Goal: Task Accomplishment & Management: Use online tool/utility

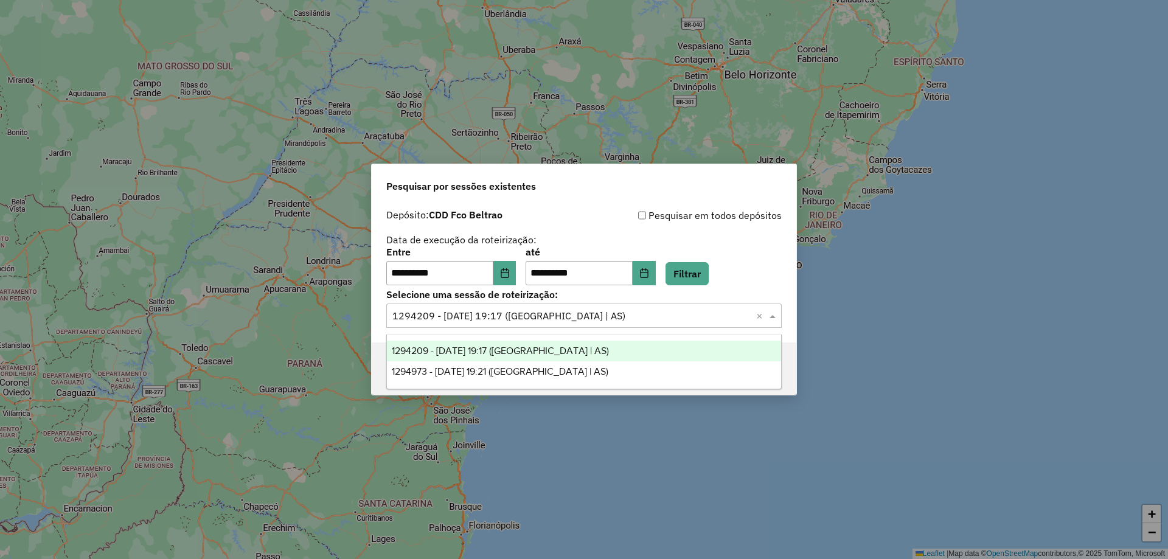
click at [590, 316] on input "text" at bounding box center [571, 316] width 359 height 15
click at [505, 353] on span "1294209 - 14/10/2025 19:17 (Rota | AS)" at bounding box center [500, 350] width 217 height 10
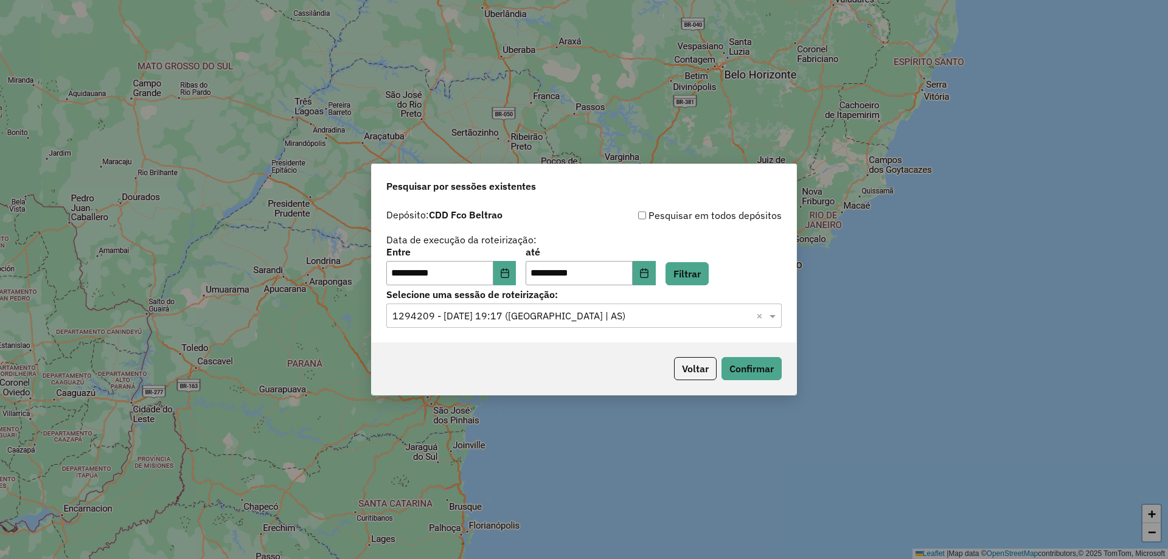
click at [751, 357] on p-footer "Voltar Confirmar" at bounding box center [725, 368] width 113 height 23
click at [752, 364] on button "Confirmar" at bounding box center [751, 368] width 60 height 23
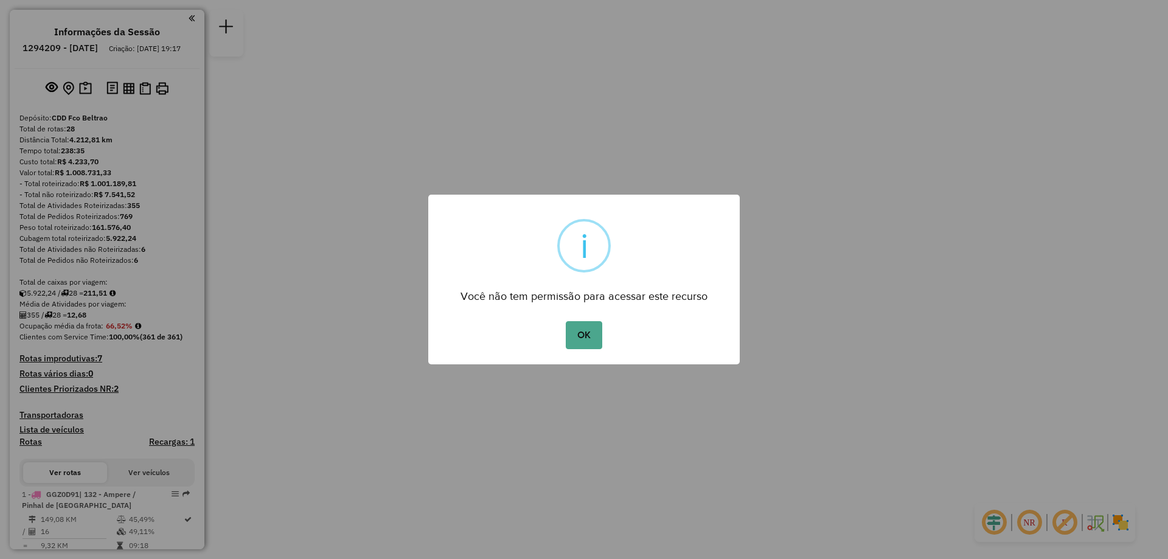
click at [603, 338] on div "OK No Cancel" at bounding box center [583, 335] width 311 height 34
click at [590, 333] on button "OK" at bounding box center [584, 335] width 36 height 28
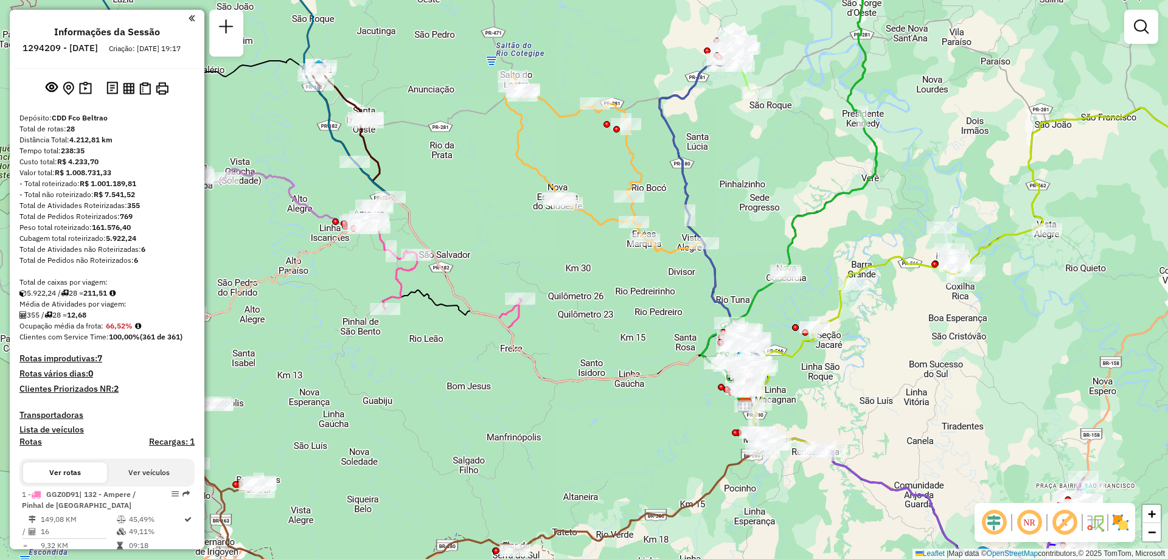
click at [393, 280] on icon at bounding box center [441, 257] width 161 height 122
select select "**********"
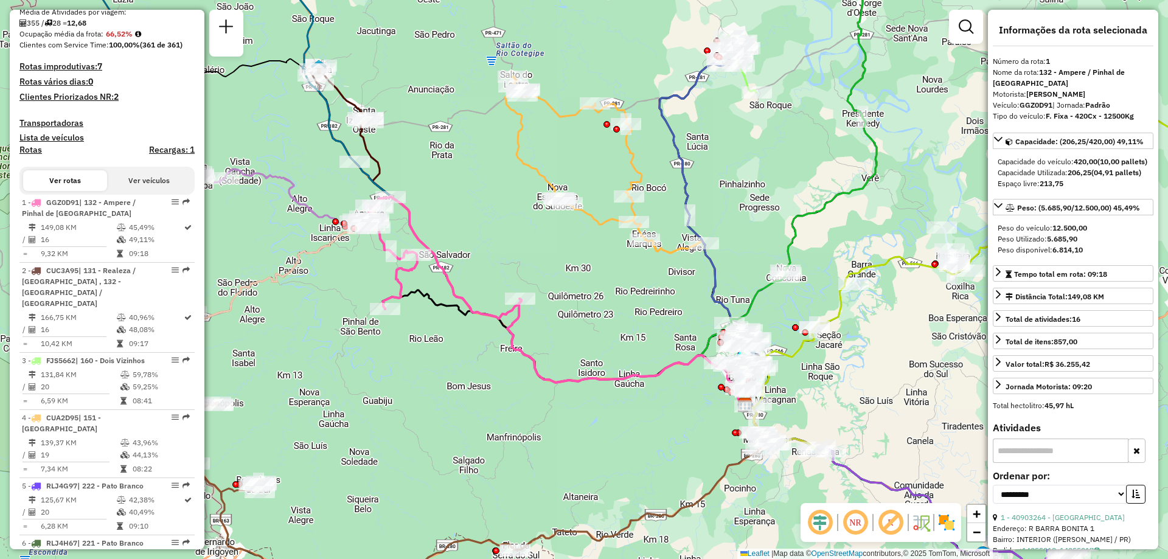
scroll to position [488, 0]
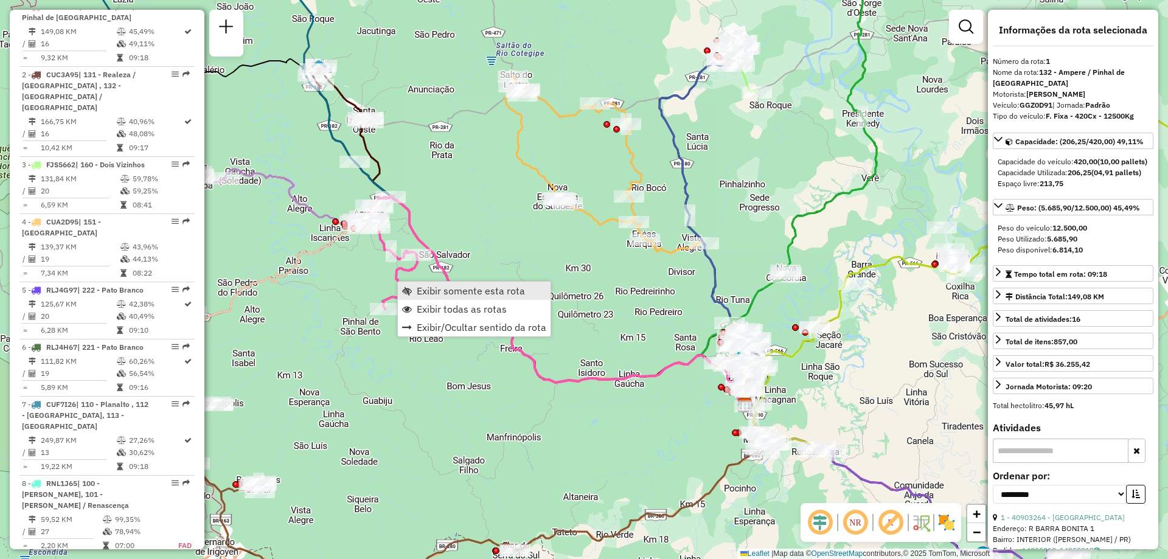
click at [465, 287] on span "Exibir somente esta rota" at bounding box center [471, 291] width 108 height 10
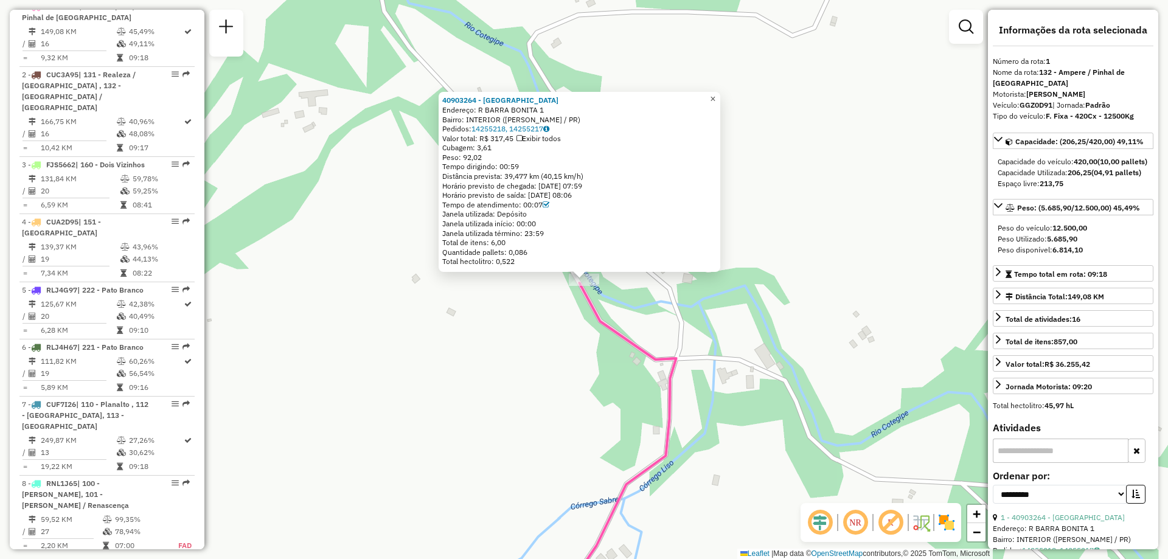
click at [715, 97] on span "×" at bounding box center [712, 99] width 5 height 10
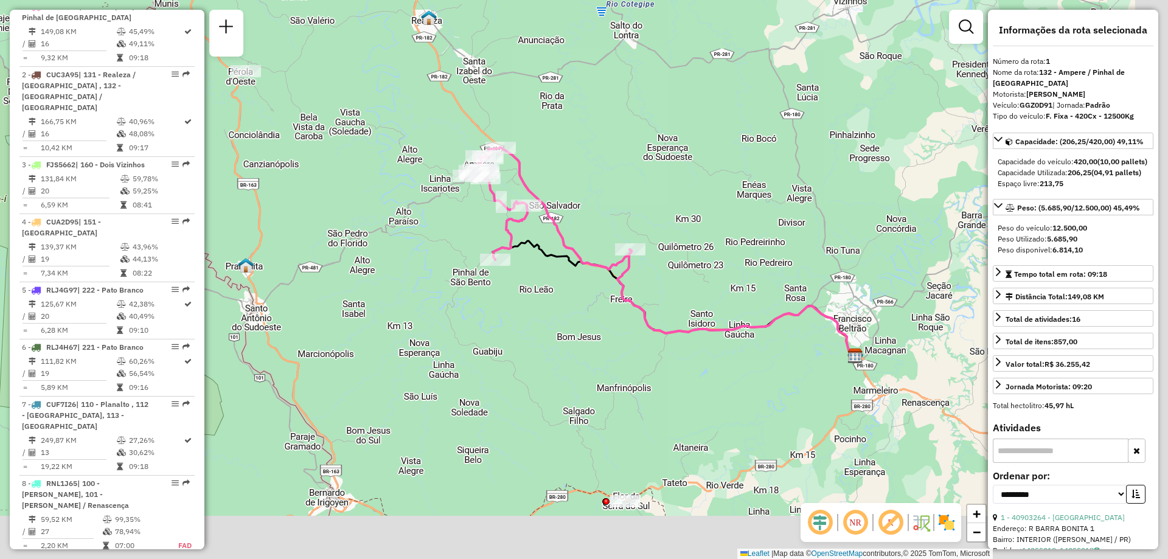
drag, startPoint x: 738, startPoint y: 326, endPoint x: 573, endPoint y: 254, distance: 179.2
click at [573, 254] on icon at bounding box center [551, 208] width 161 height 122
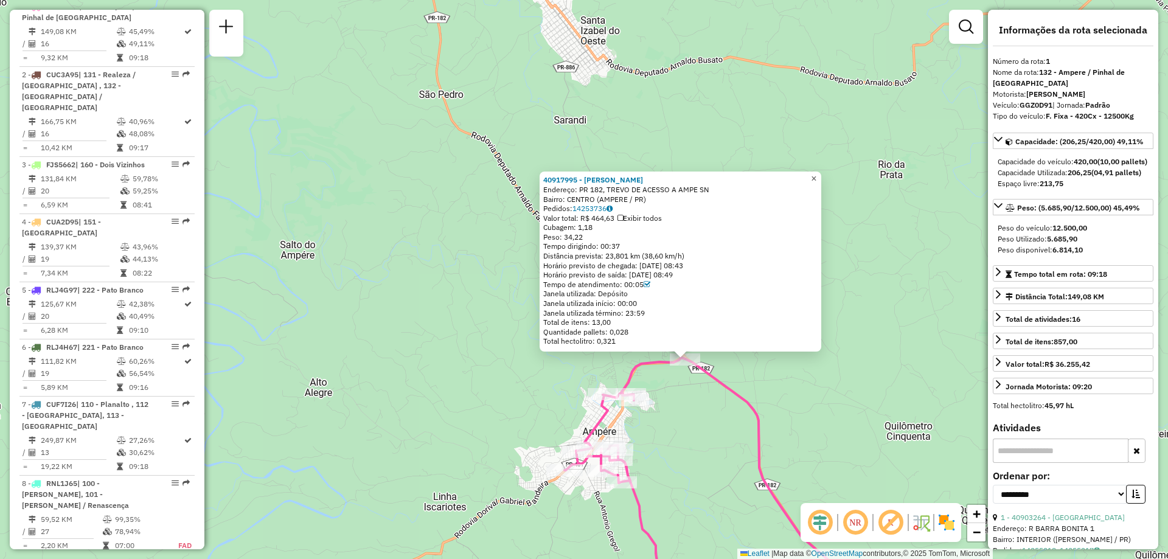
click at [816, 177] on span "×" at bounding box center [813, 178] width 5 height 10
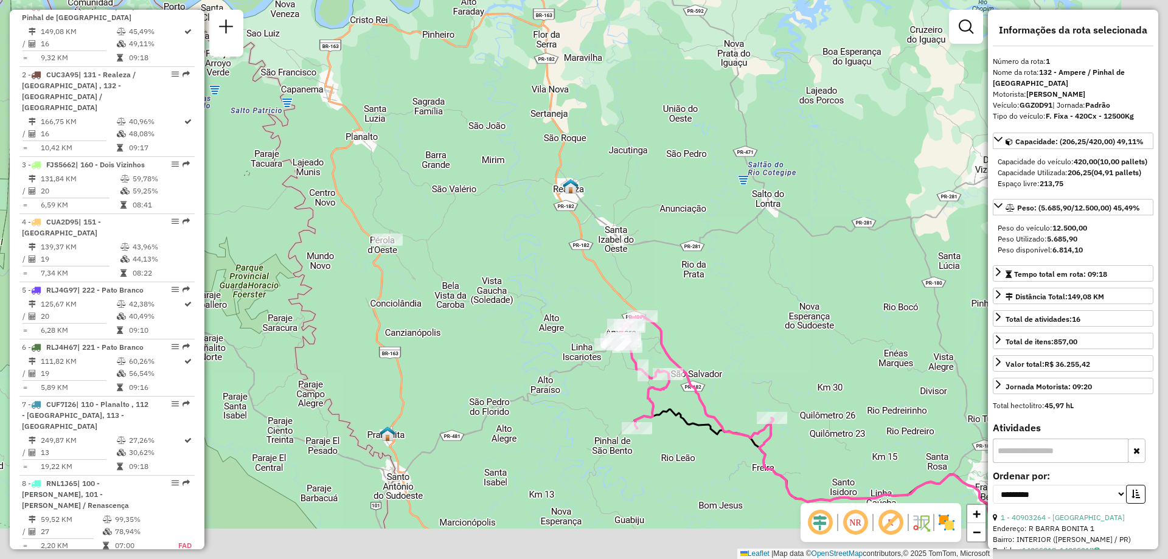
drag, startPoint x: 693, startPoint y: 405, endPoint x: 614, endPoint y: 355, distance: 94.0
click at [614, 356] on icon at bounding box center [692, 377] width 161 height 122
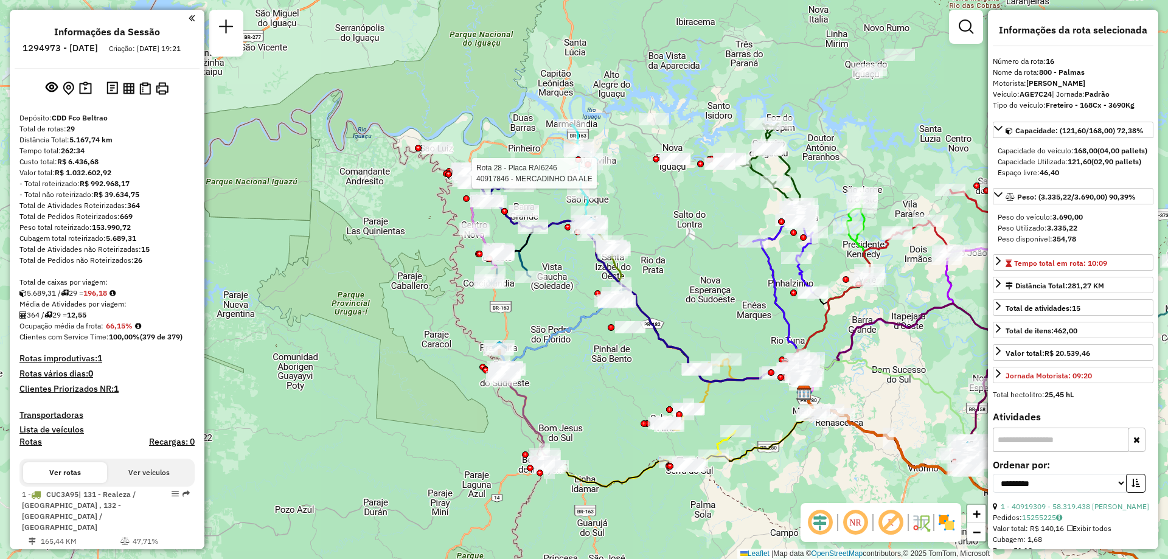
select select "**********"
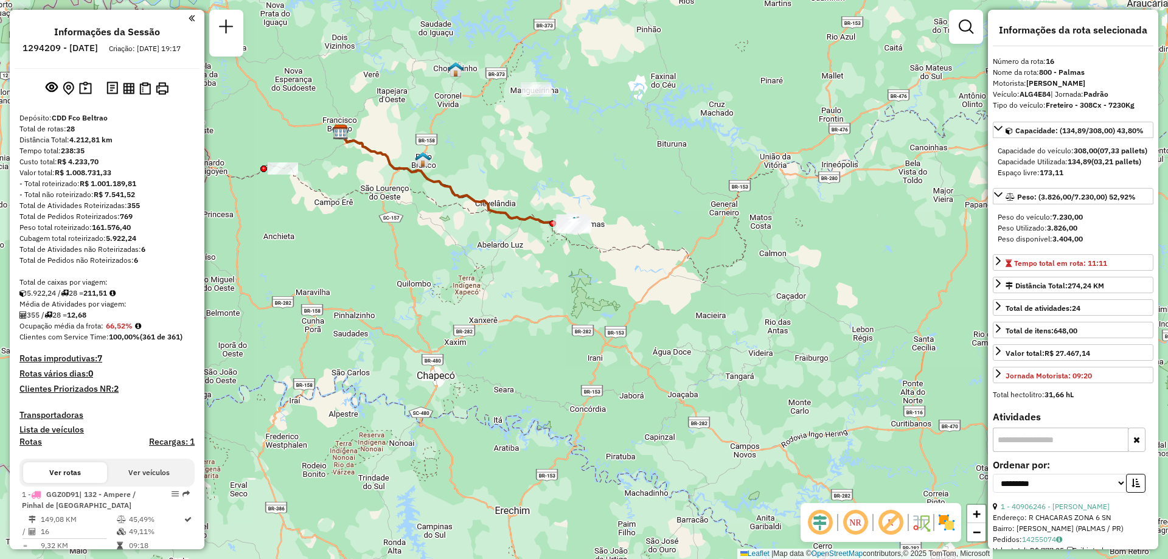
select select "**********"
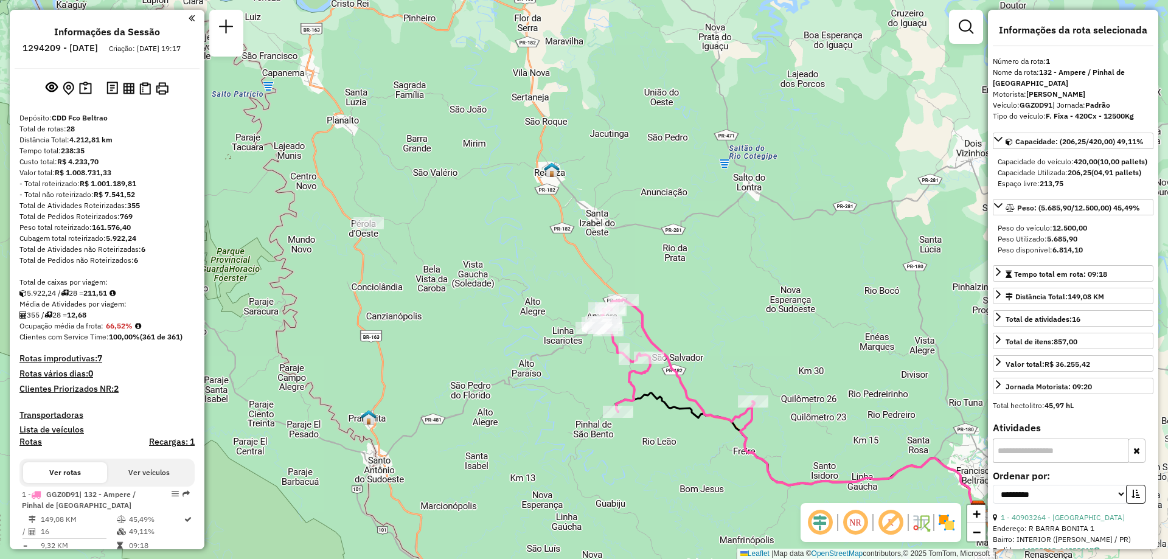
select select "**********"
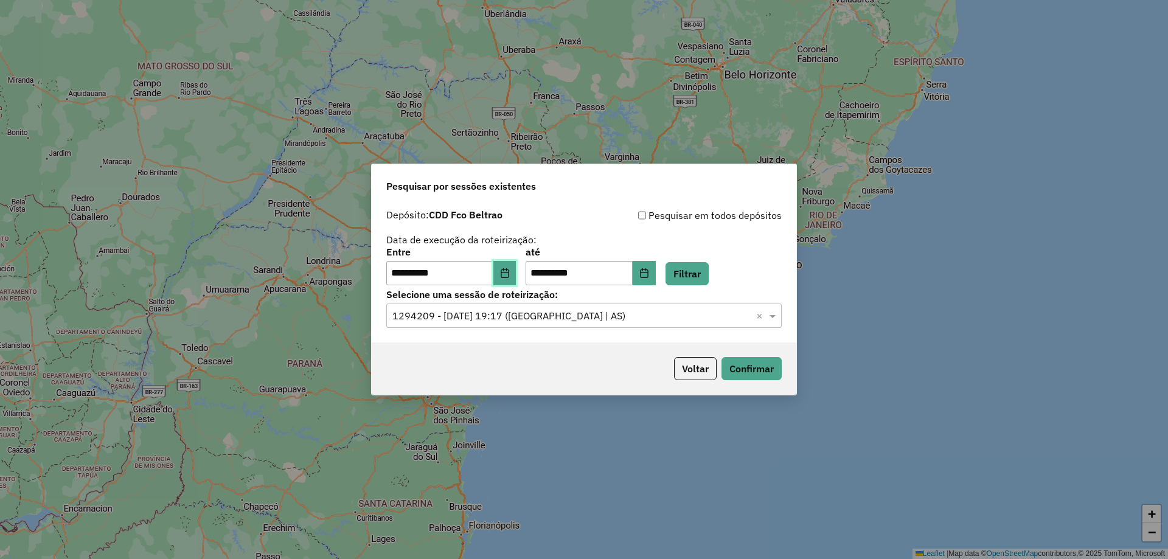
click at [510, 271] on icon "Choose Date" at bounding box center [505, 273] width 10 height 10
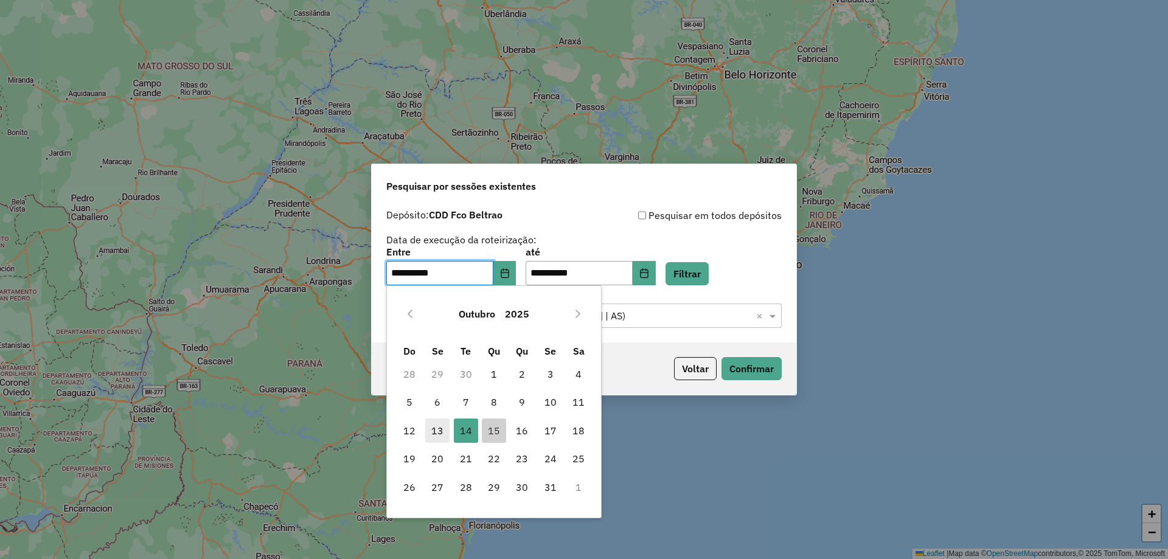
click at [434, 429] on span "13" at bounding box center [437, 430] width 24 height 24
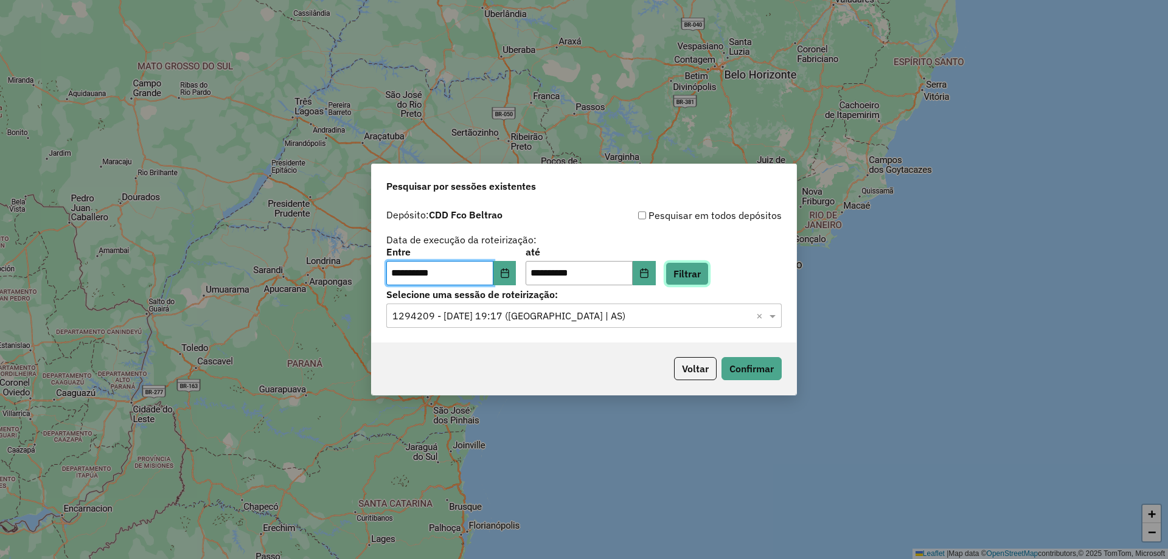
click at [699, 279] on button "Filtrar" at bounding box center [686, 273] width 43 height 23
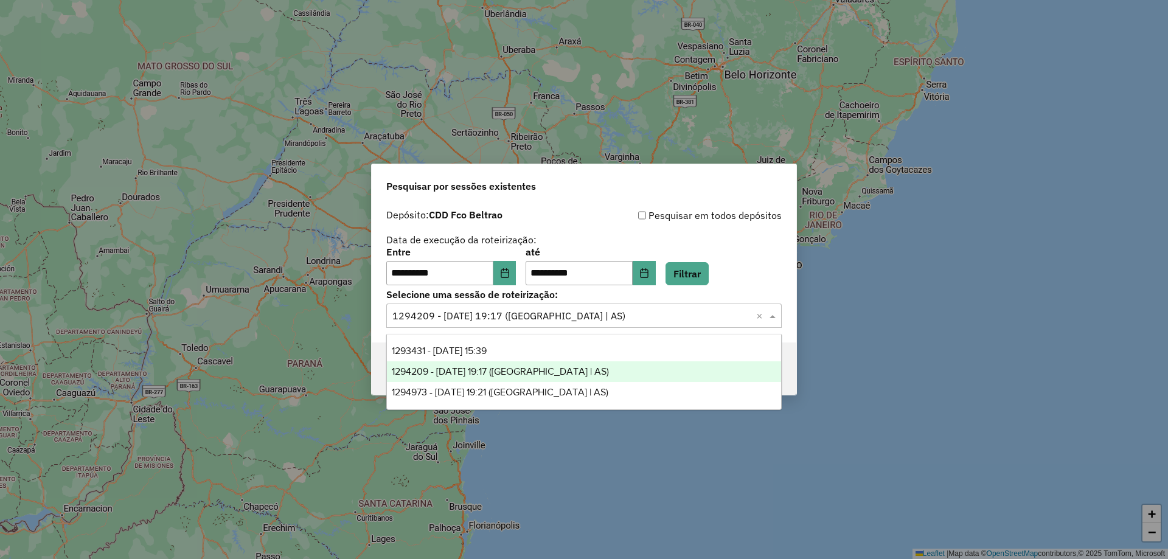
click at [460, 317] on input "text" at bounding box center [571, 316] width 359 height 15
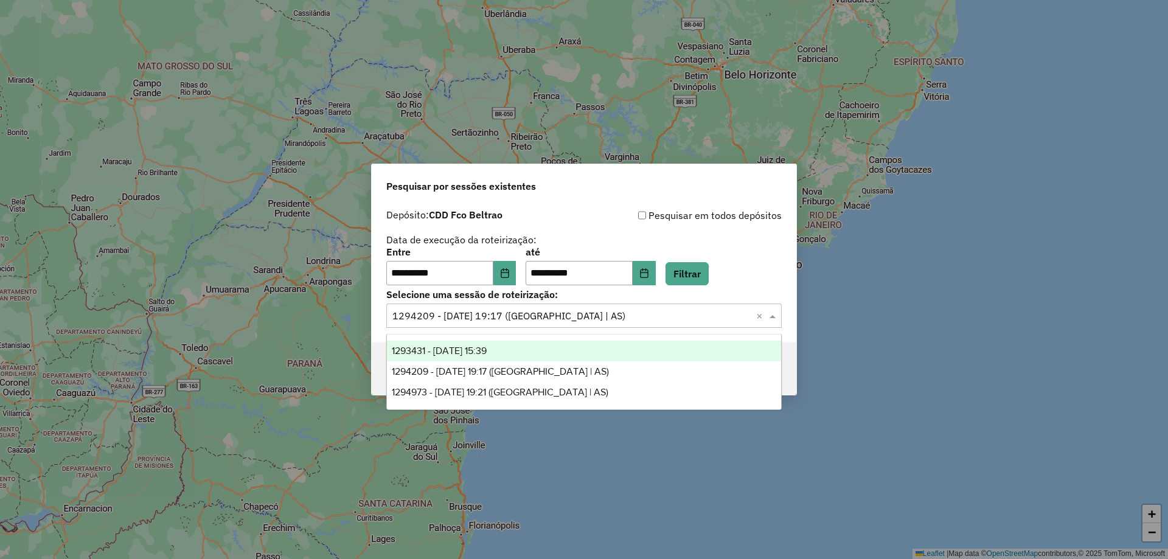
click at [457, 350] on span "1293431 - 13/10/2025 15:39" at bounding box center [439, 350] width 95 height 10
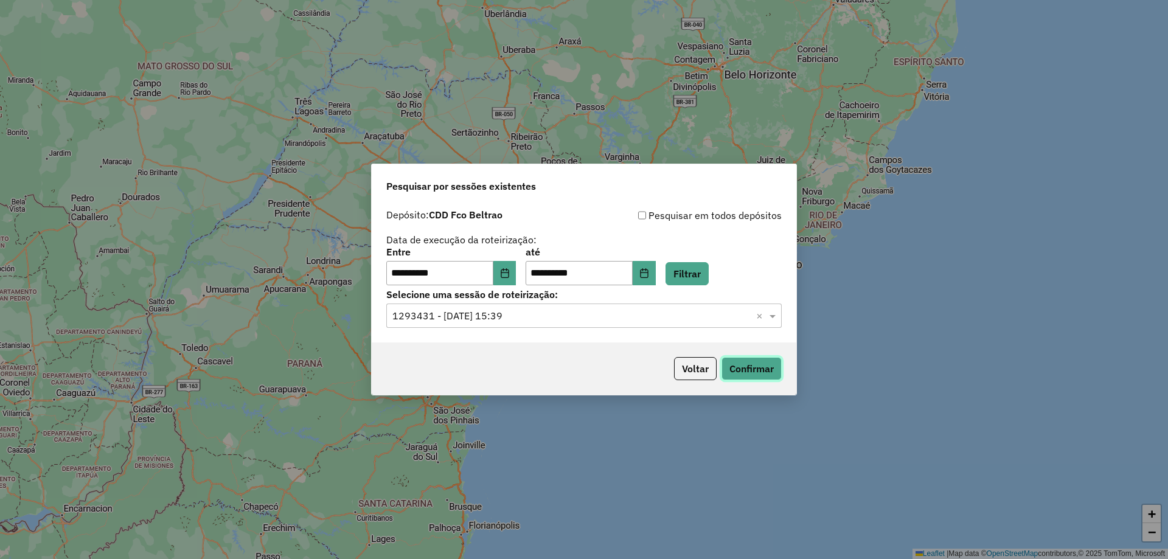
click at [753, 361] on button "Confirmar" at bounding box center [751, 368] width 60 height 23
